Goal: Register for event/course

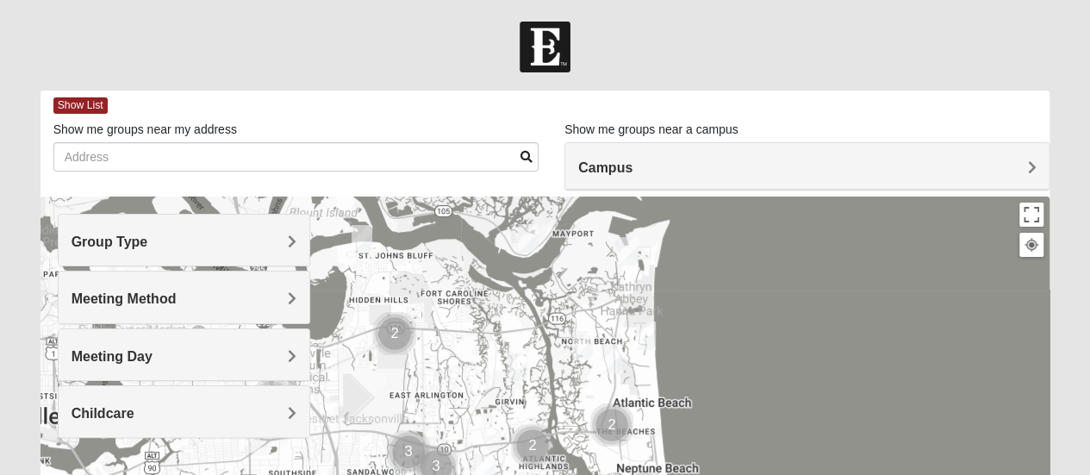
click at [774, 157] on div "Campus" at bounding box center [806, 166] width 483 height 47
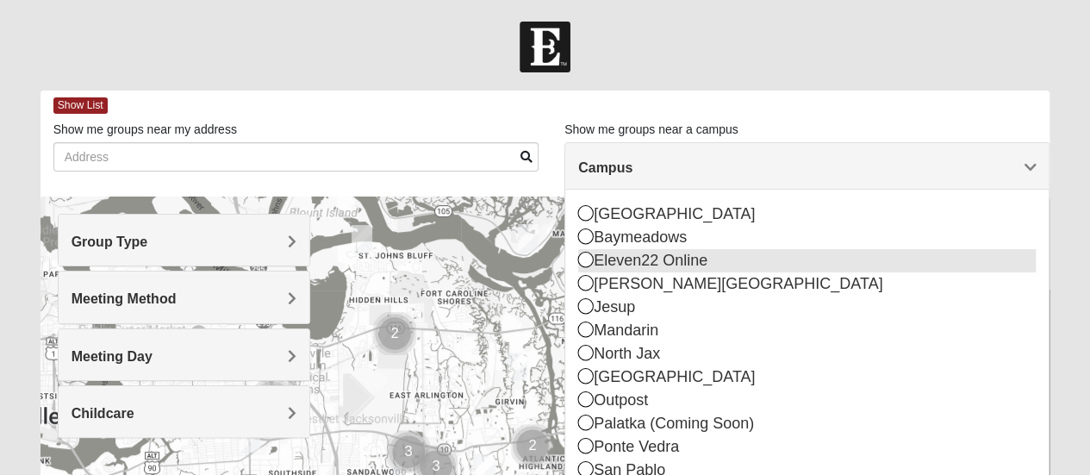
click at [650, 267] on div "Eleven22 Online" at bounding box center [806, 260] width 457 height 23
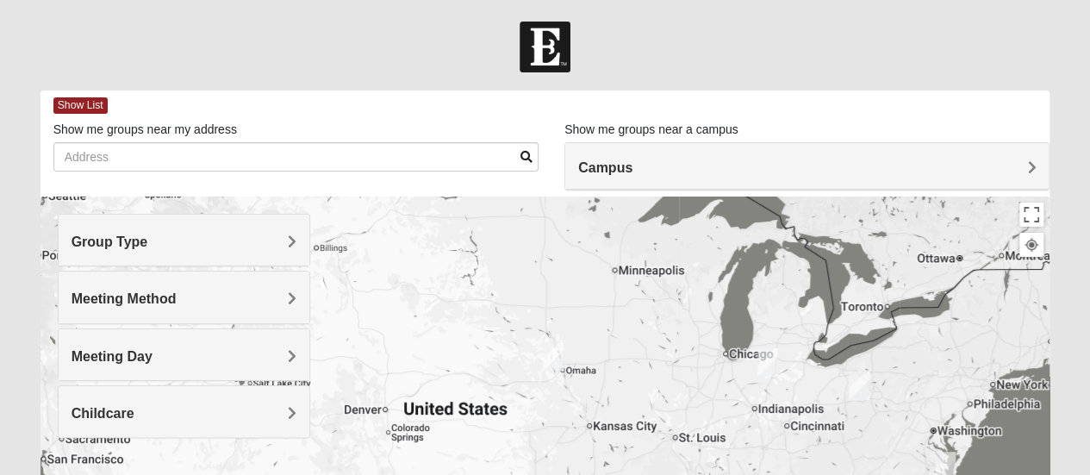
click at [148, 242] on span "Group Type" at bounding box center [109, 241] width 77 height 15
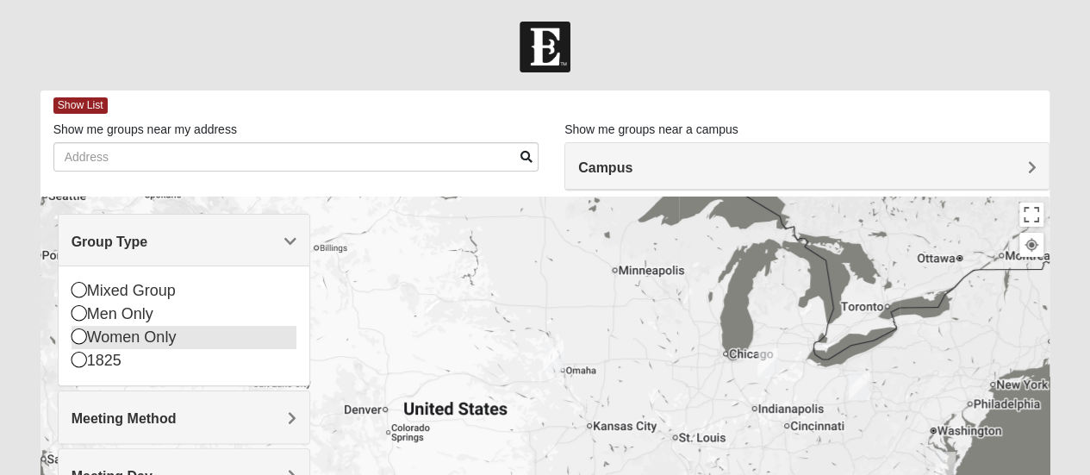
click at [79, 339] on icon at bounding box center [79, 336] width 16 height 16
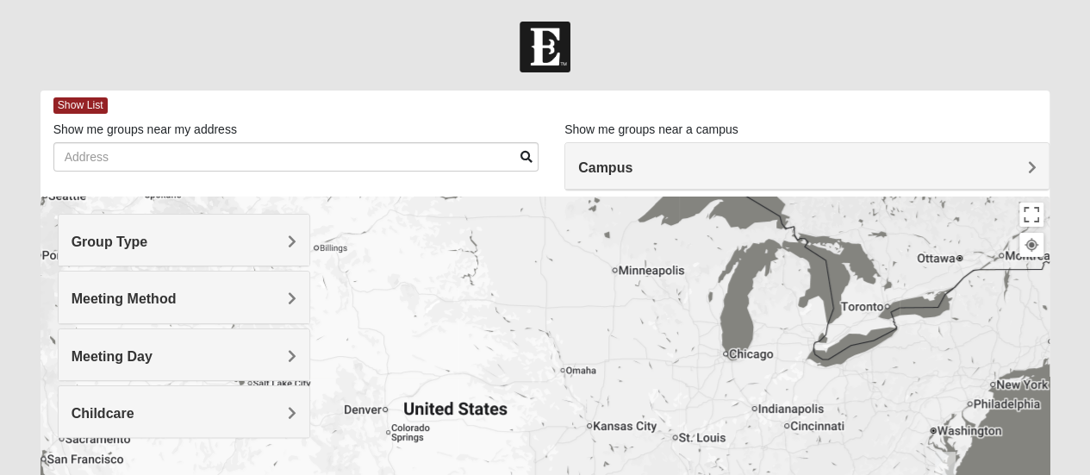
click at [182, 295] on h4 "Meeting Method" at bounding box center [183, 298] width 225 height 16
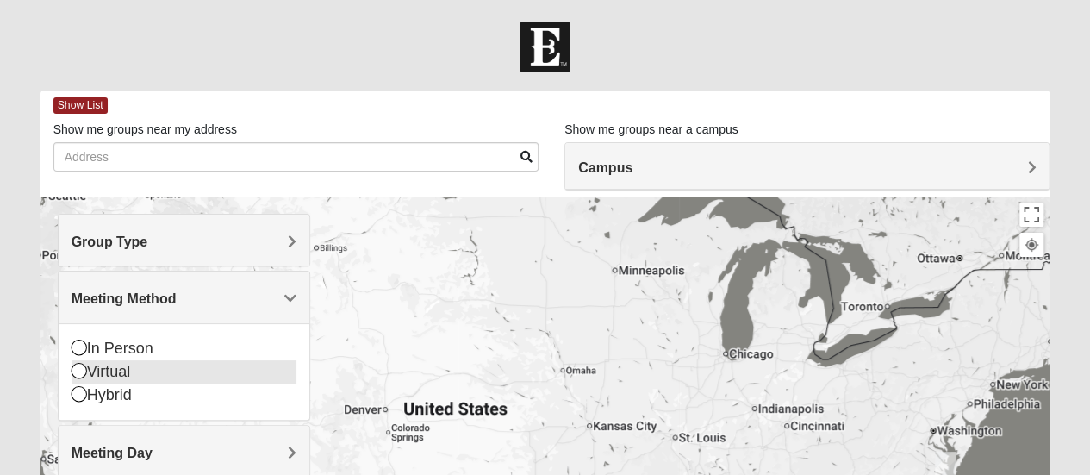
click at [80, 370] on icon at bounding box center [79, 371] width 16 height 16
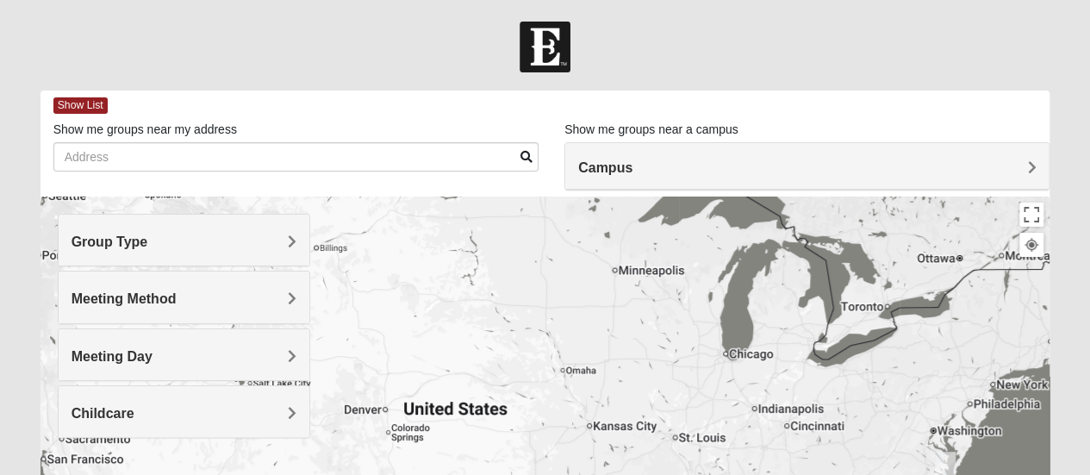
click at [133, 354] on span "Meeting Day" at bounding box center [111, 356] width 81 height 15
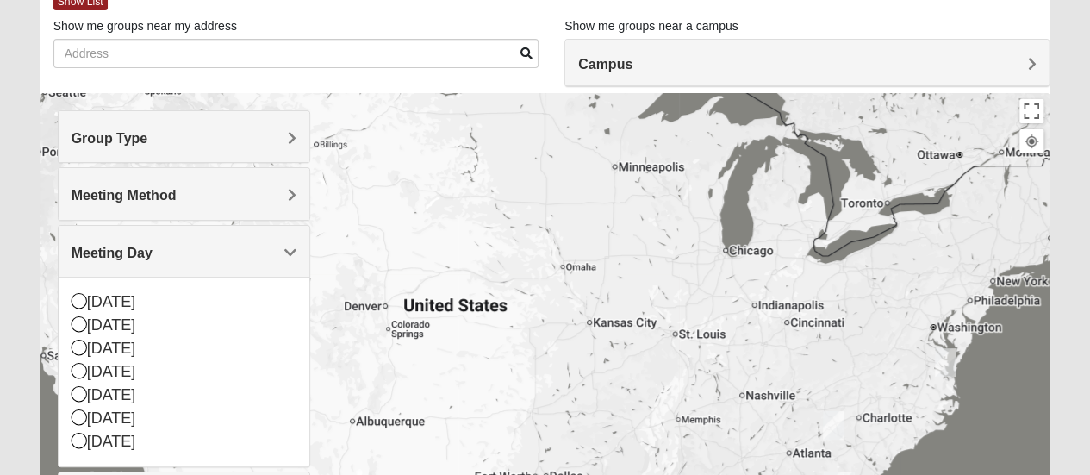
scroll to position [110, 0]
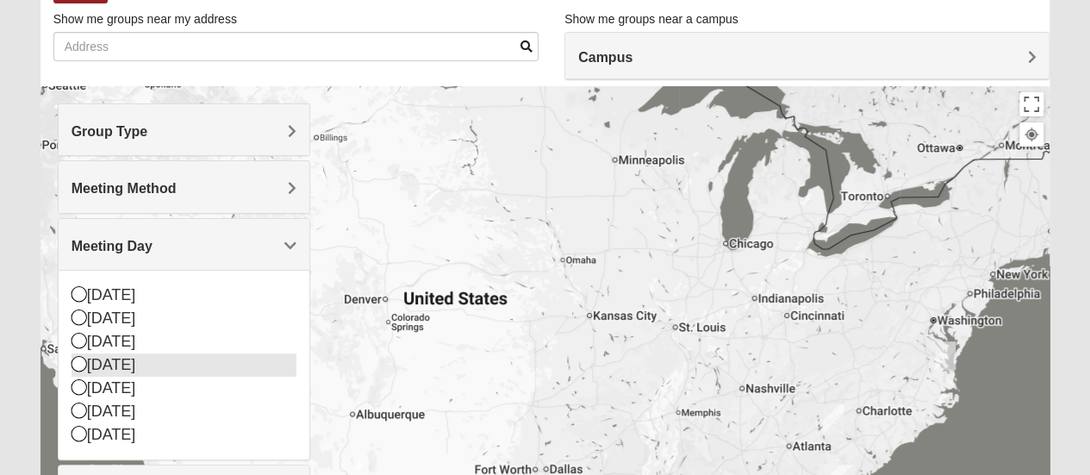
click at [73, 364] on icon at bounding box center [79, 364] width 16 height 16
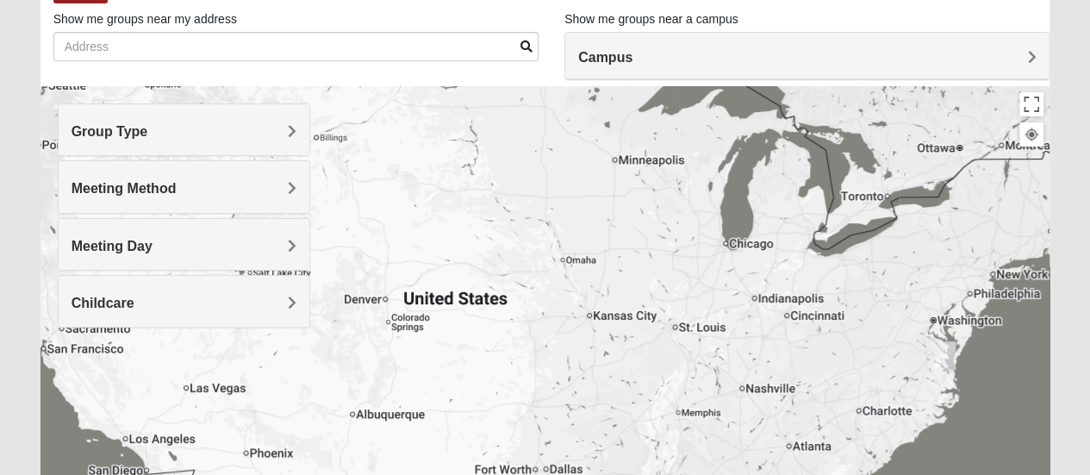
click at [248, 289] on div "Childcare" at bounding box center [184, 301] width 251 height 51
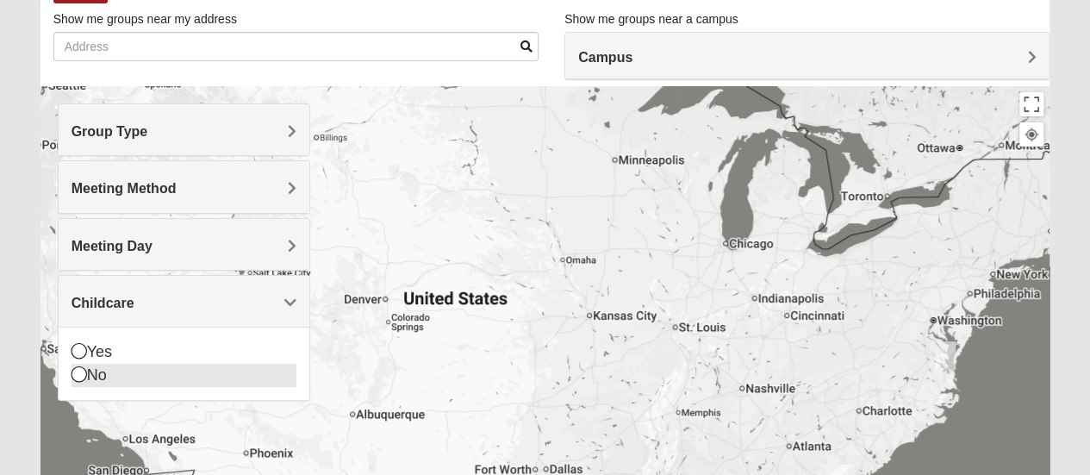
click at [71, 370] on icon at bounding box center [79, 374] width 16 height 16
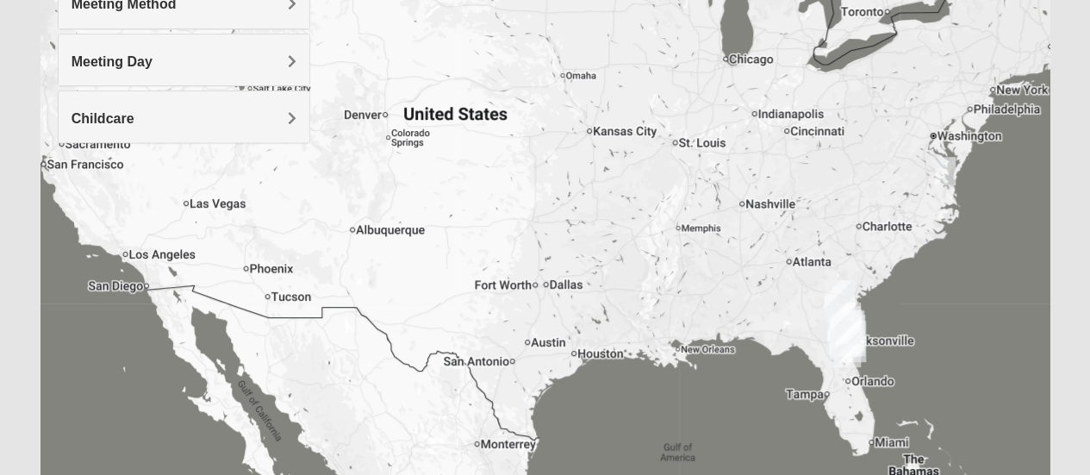
scroll to position [298, 0]
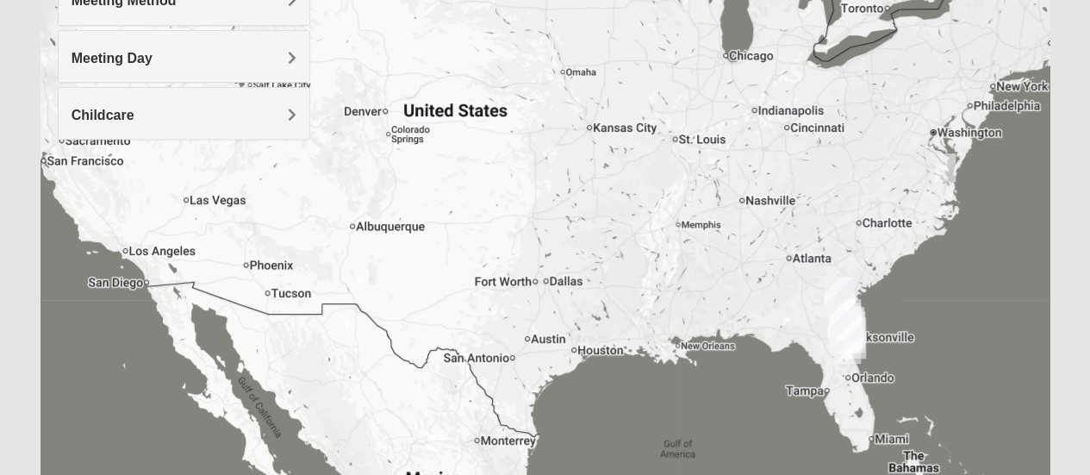
click at [845, 333] on img "Wildlight" at bounding box center [845, 319] width 31 height 41
click at [849, 321] on img "Wildlight" at bounding box center [845, 319] width 31 height 41
click at [834, 294] on div at bounding box center [845, 294] width 22 height 10
click at [849, 333] on img "Wildlight" at bounding box center [845, 319] width 31 height 41
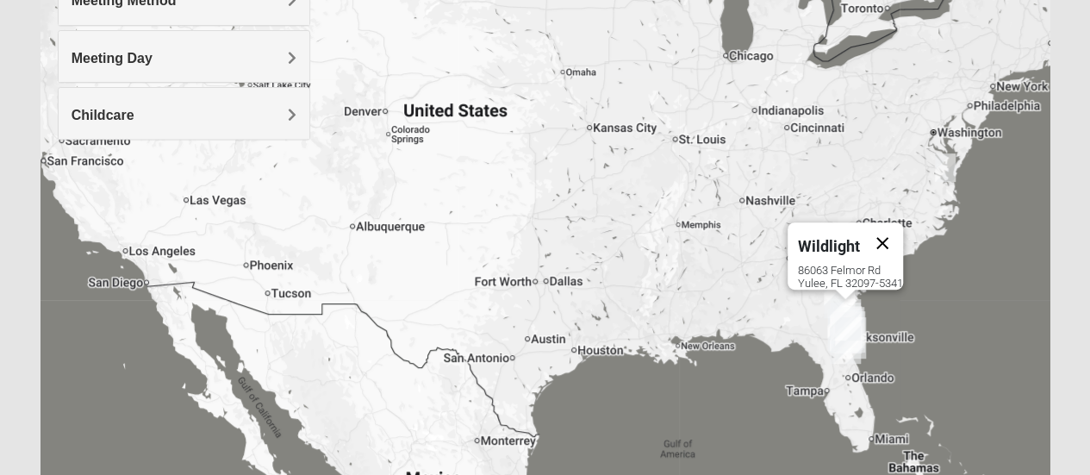
click at [893, 225] on button "Close" at bounding box center [881, 242] width 41 height 41
click at [842, 277] on img "Jesup" at bounding box center [839, 297] width 31 height 41
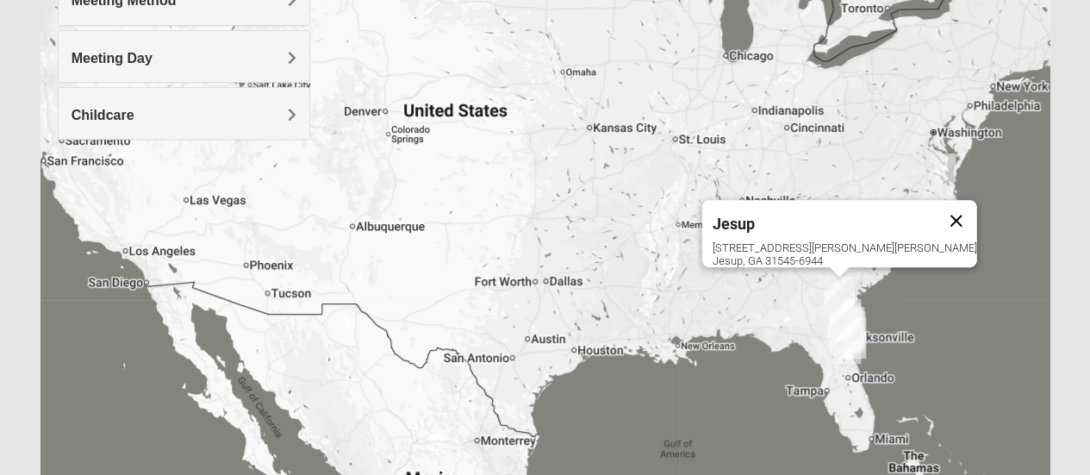
click at [935, 204] on button "Close" at bounding box center [955, 220] width 41 height 41
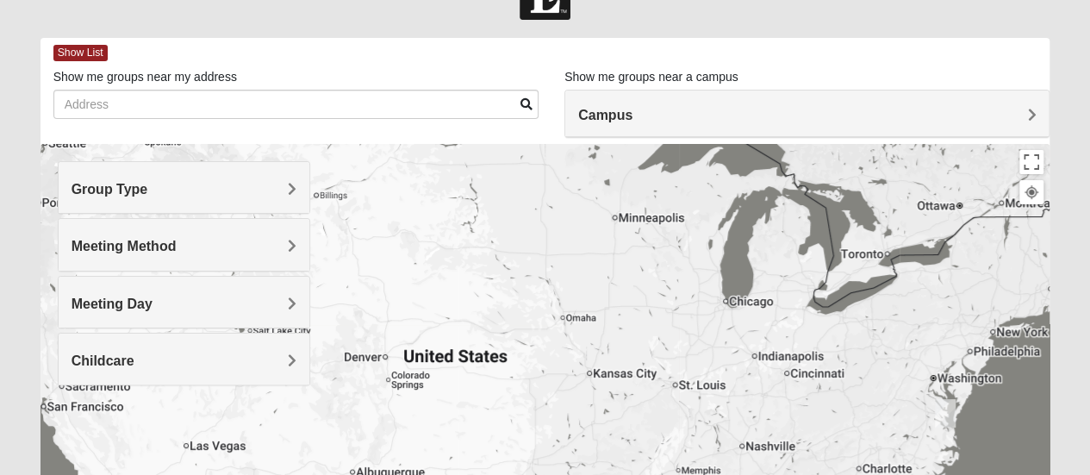
scroll to position [52, 0]
drag, startPoint x: 1071, startPoint y: 123, endPoint x: 989, endPoint y: 114, distance: 82.4
click at [989, 114] on form "Log In Find A Group Error Show List Loading Groups" at bounding box center [545, 433] width 1090 height 927
click at [989, 114] on h4 "Campus" at bounding box center [806, 116] width 457 height 16
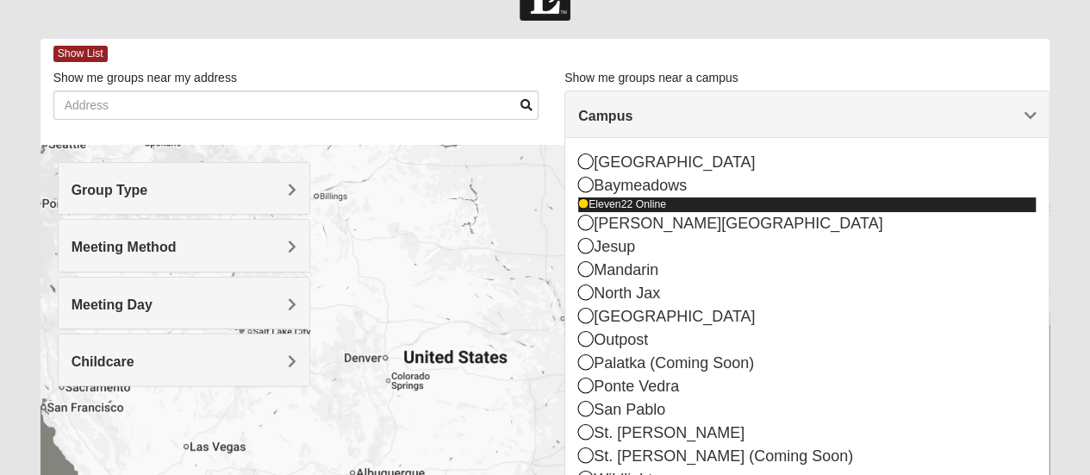
click at [585, 208] on icon at bounding box center [583, 204] width 10 height 10
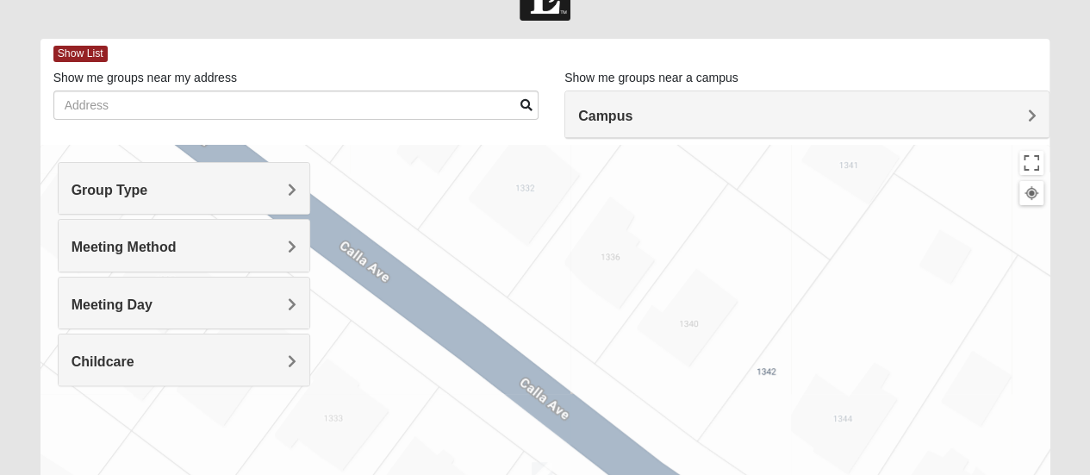
click at [655, 127] on div "Campus" at bounding box center [806, 114] width 483 height 47
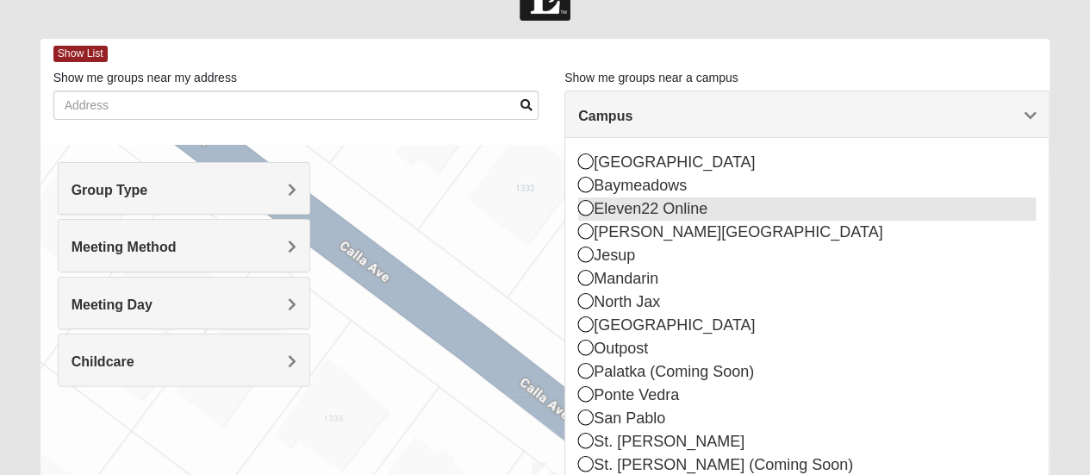
click at [588, 202] on icon at bounding box center [586, 208] width 16 height 16
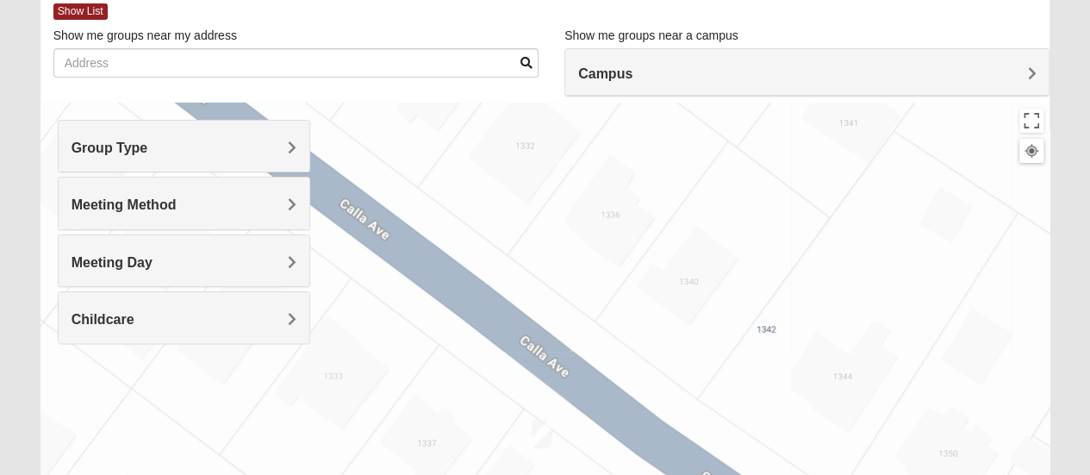
scroll to position [0, 0]
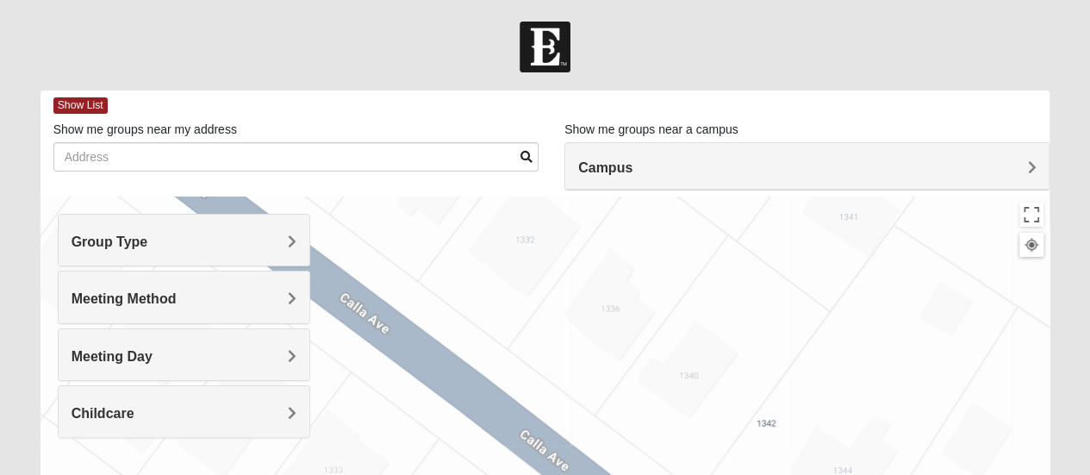
click at [221, 230] on div "Group Type" at bounding box center [184, 239] width 251 height 51
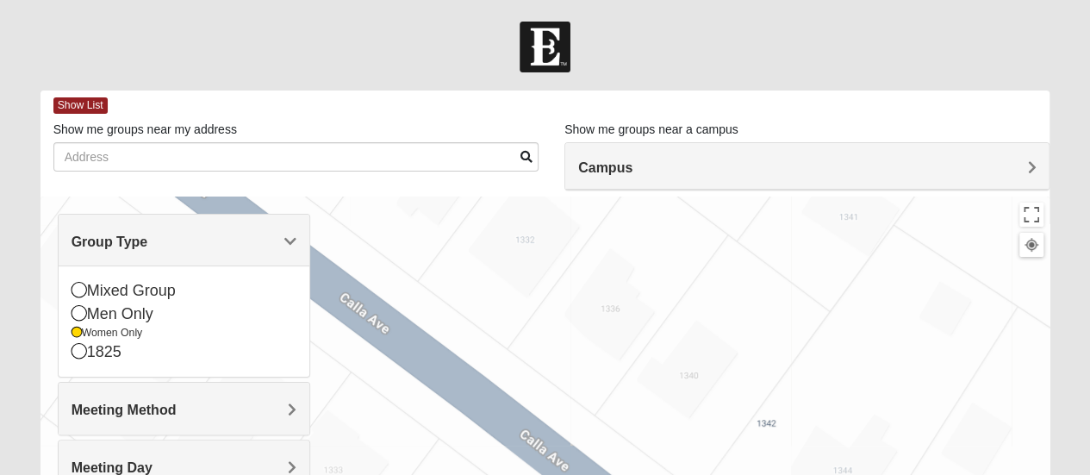
click at [264, 411] on h4 "Meeting Method" at bounding box center [183, 409] width 225 height 16
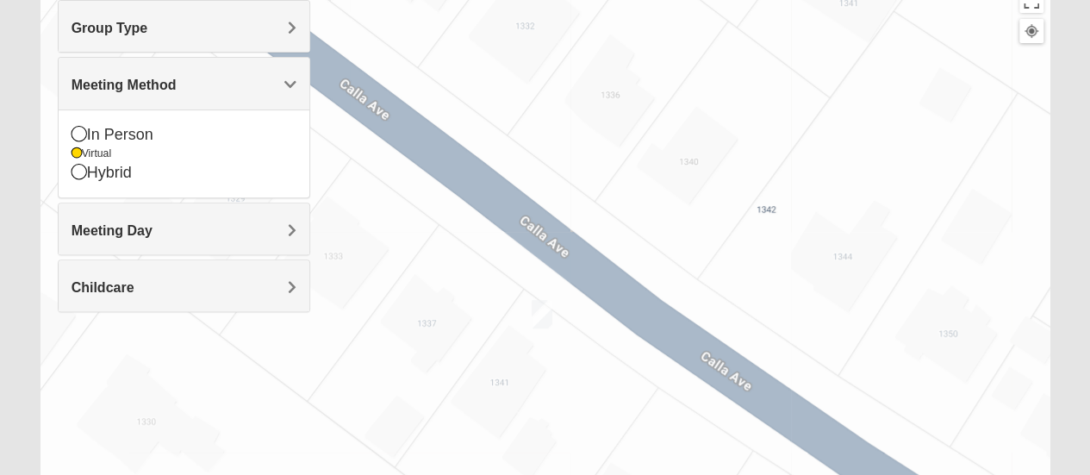
scroll to position [241, 0]
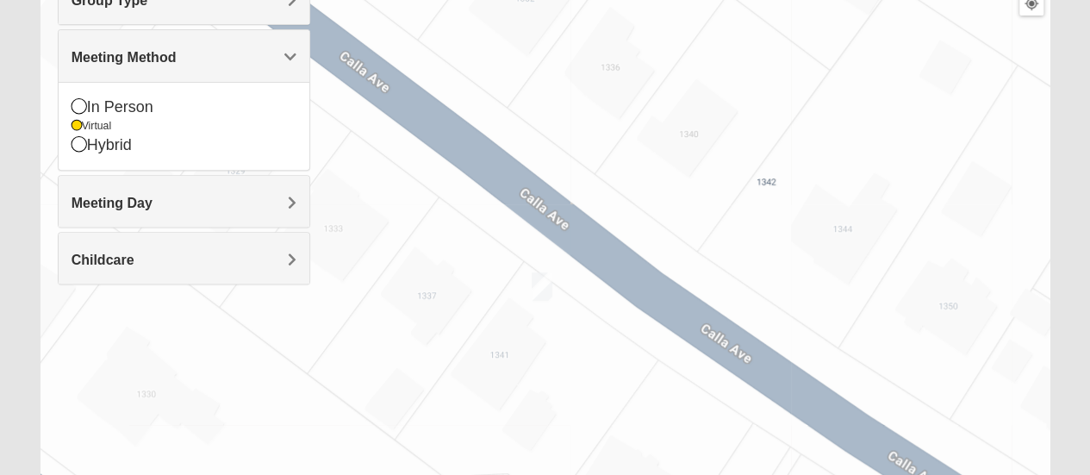
click at [548, 289] on img "Online Womens Chek 23503" at bounding box center [542, 286] width 21 height 28
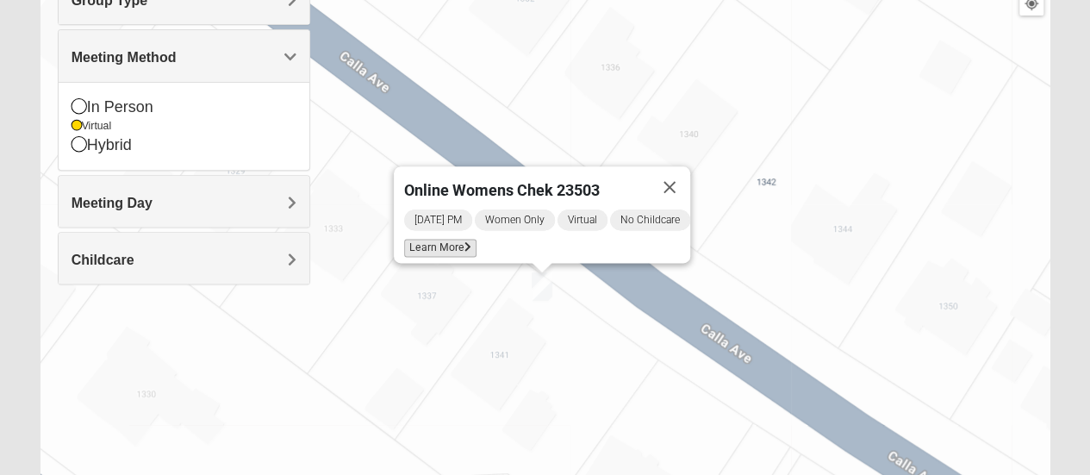
click at [438, 241] on span "Learn More" at bounding box center [440, 248] width 72 height 18
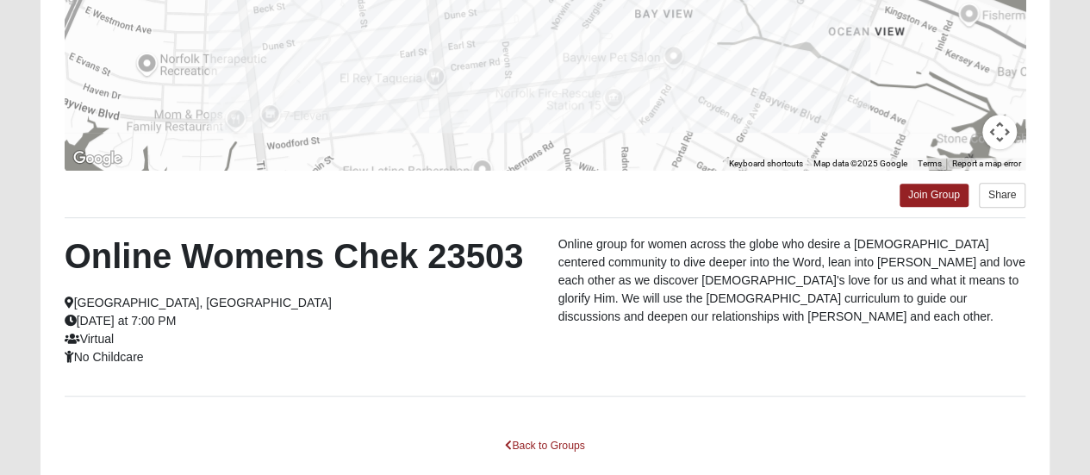
scroll to position [374, 0]
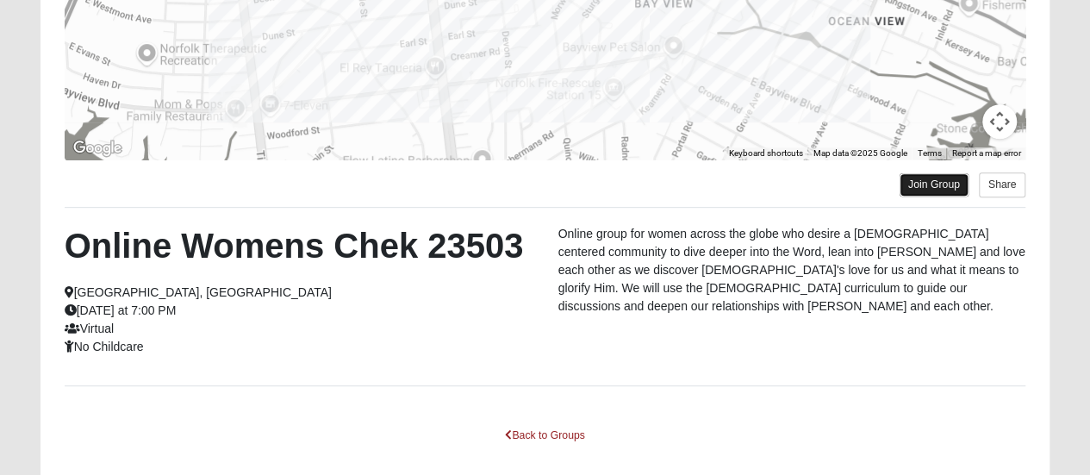
click at [944, 186] on link "Join Group" at bounding box center [933, 184] width 69 height 23
